Goal: Information Seeking & Learning: Learn about a topic

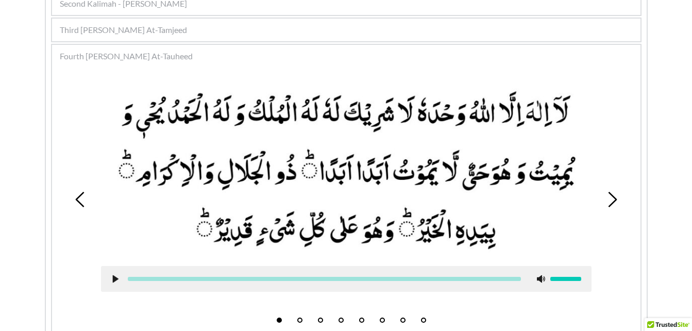
scroll to position [275, 0]
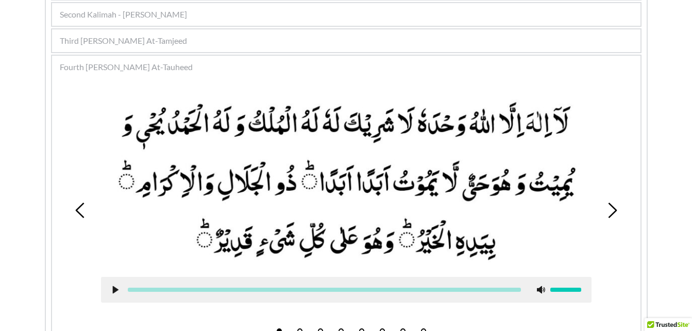
click at [618, 217] on icon at bounding box center [612, 210] width 15 height 15
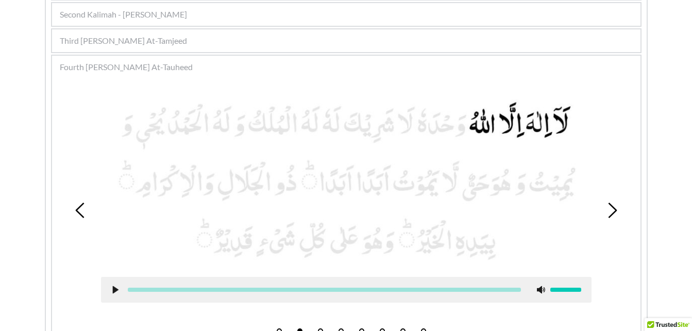
click at [618, 217] on icon at bounding box center [612, 210] width 15 height 15
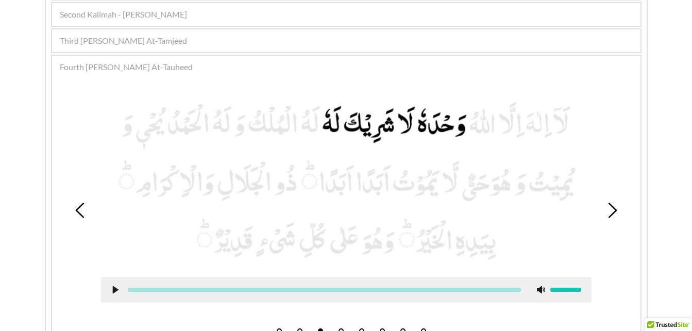
click at [618, 217] on icon at bounding box center [612, 210] width 15 height 15
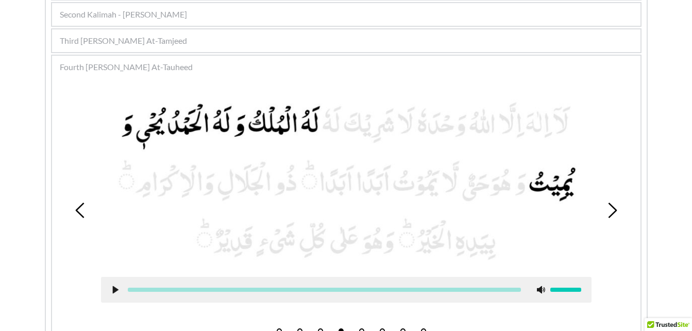
click at [111, 292] on icon at bounding box center [115, 290] width 8 height 8
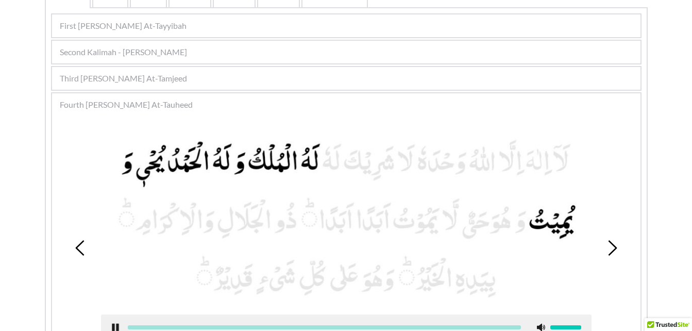
scroll to position [284, 0]
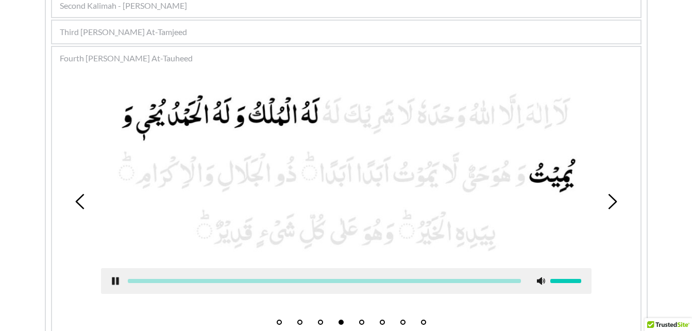
click at [110, 283] on div at bounding box center [346, 281] width 491 height 26
click at [118, 280] on use at bounding box center [115, 281] width 7 height 8
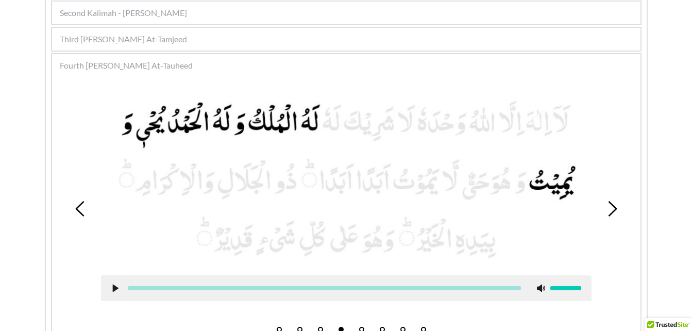
scroll to position [275, 0]
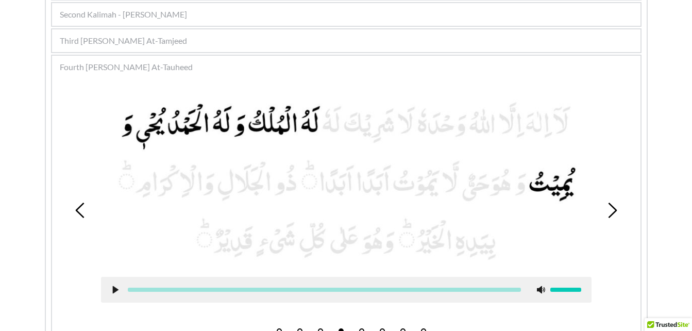
click at [616, 207] on icon at bounding box center [612, 210] width 15 height 15
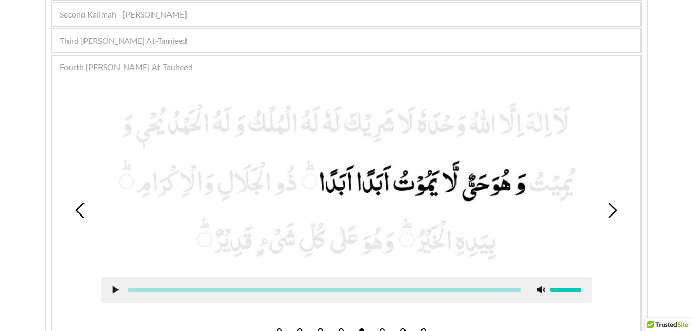
click at [540, 293] on icon at bounding box center [541, 290] width 8 height 8
click at [280, 253] on picture at bounding box center [346, 180] width 491 height 171
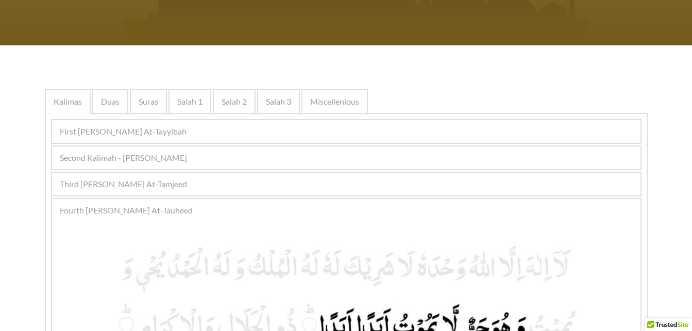
scroll to position [129, 0]
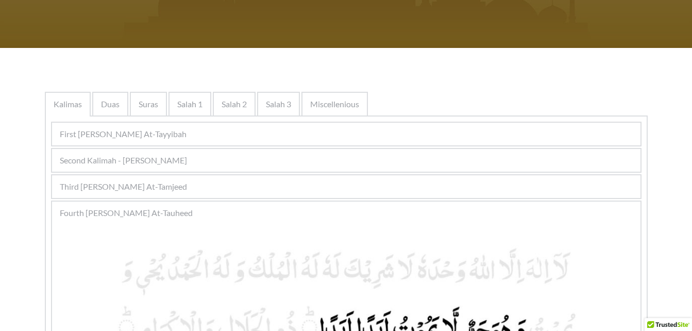
click at [258, 157] on div "Second Kalimah - [PERSON_NAME]" at bounding box center [346, 160] width 589 height 23
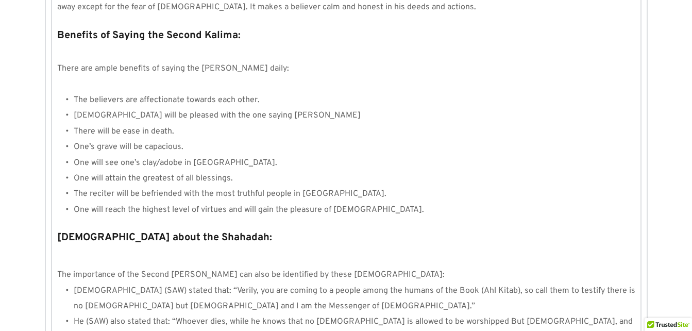
scroll to position [1134, 0]
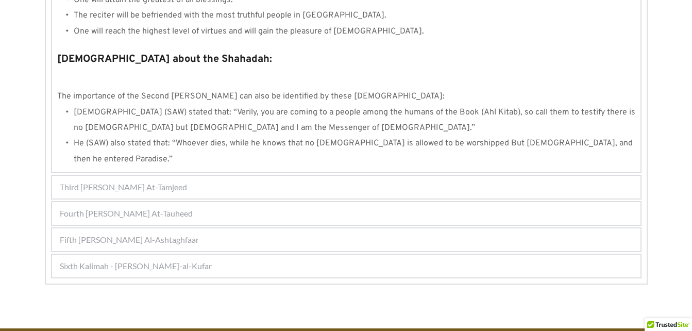
click at [284, 228] on div "Fifth [PERSON_NAME] Al-Ashtaghfaar" at bounding box center [346, 239] width 589 height 23
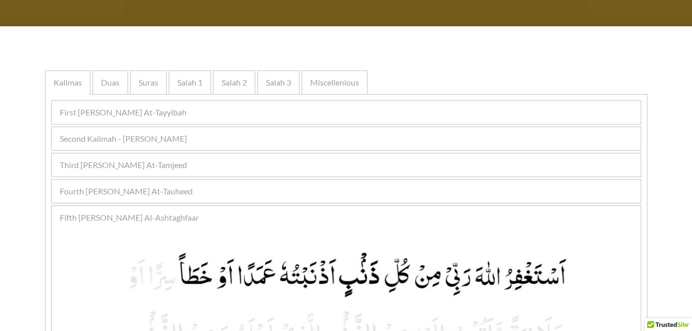
scroll to position [141, 0]
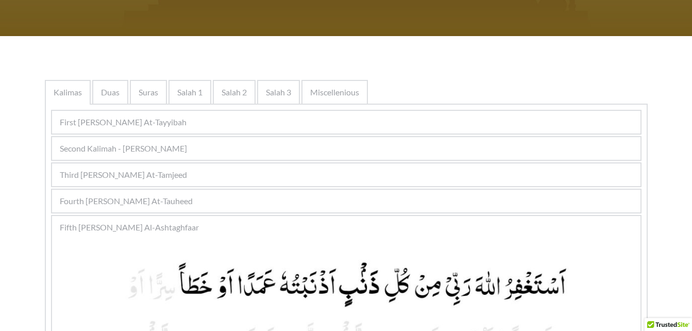
click at [134, 200] on span "Fourth [PERSON_NAME] At-Tauheed" at bounding box center [126, 201] width 133 height 12
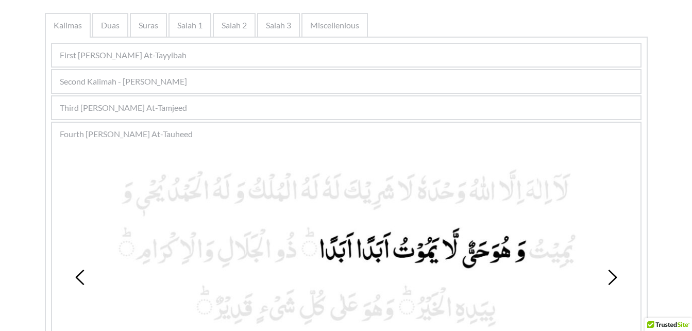
scroll to position [253, 0]
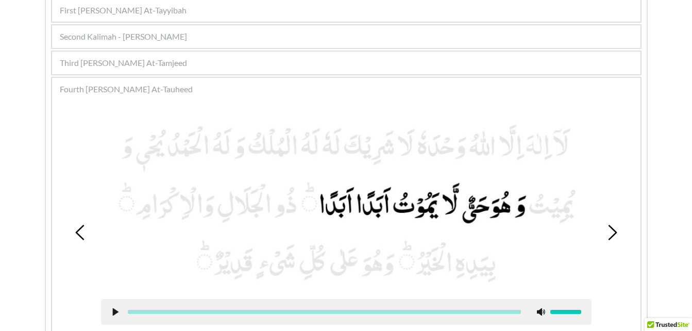
click at [79, 235] on use at bounding box center [79, 232] width 9 height 15
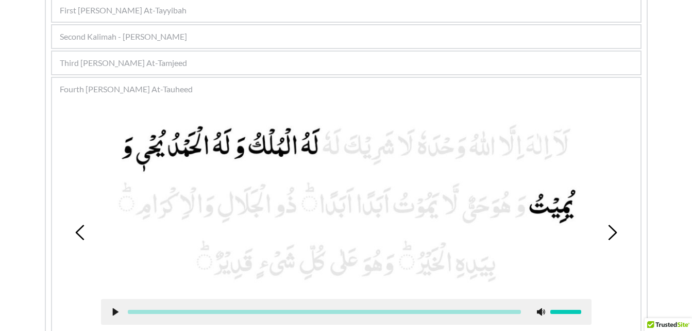
click at [114, 308] on icon at bounding box center [115, 312] width 8 height 8
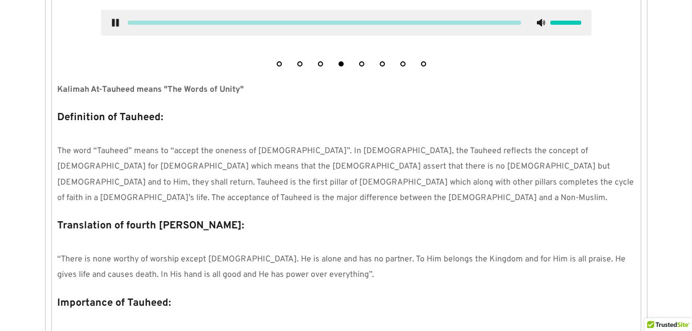
click at [116, 25] on use at bounding box center [115, 23] width 7 height 8
